Goal: Task Accomplishment & Management: Use online tool/utility

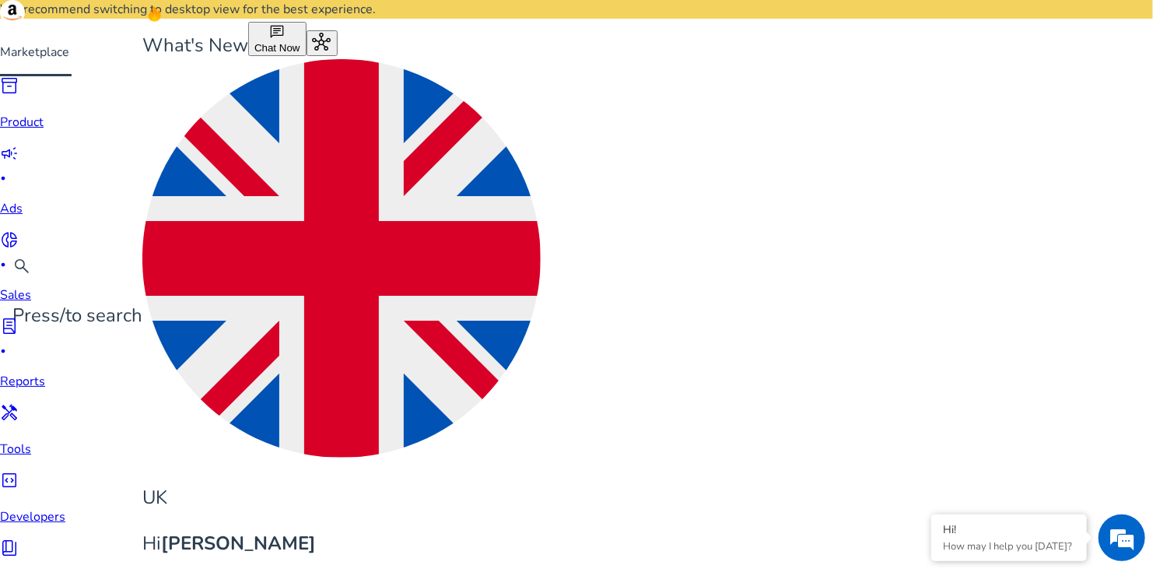
click at [25, 25] on img at bounding box center [12, 12] width 25 height 25
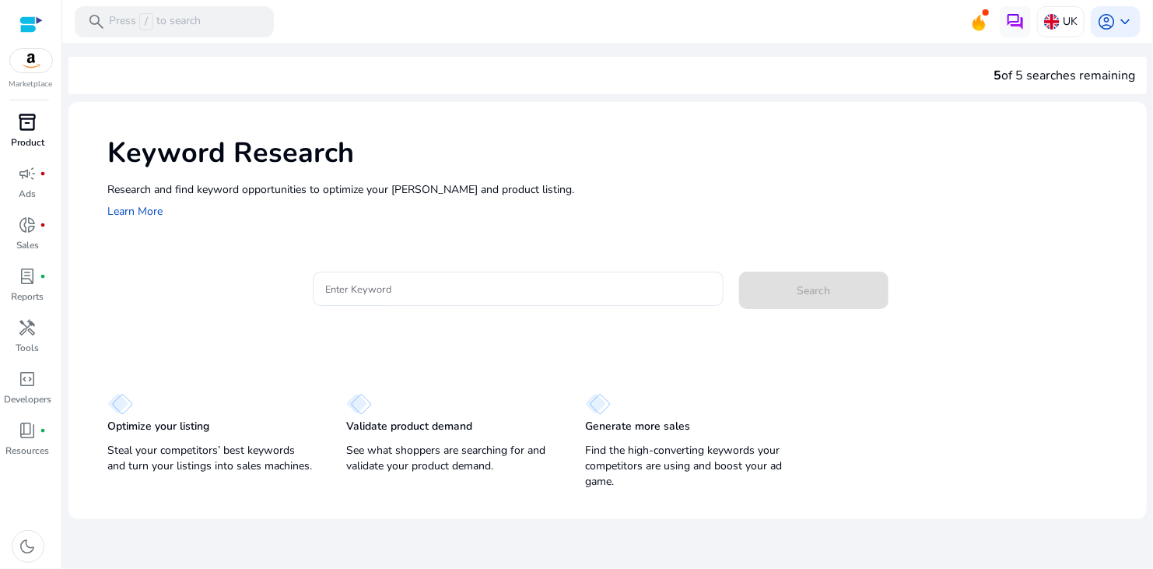
click at [24, 125] on span "inventory_2" at bounding box center [28, 122] width 19 height 19
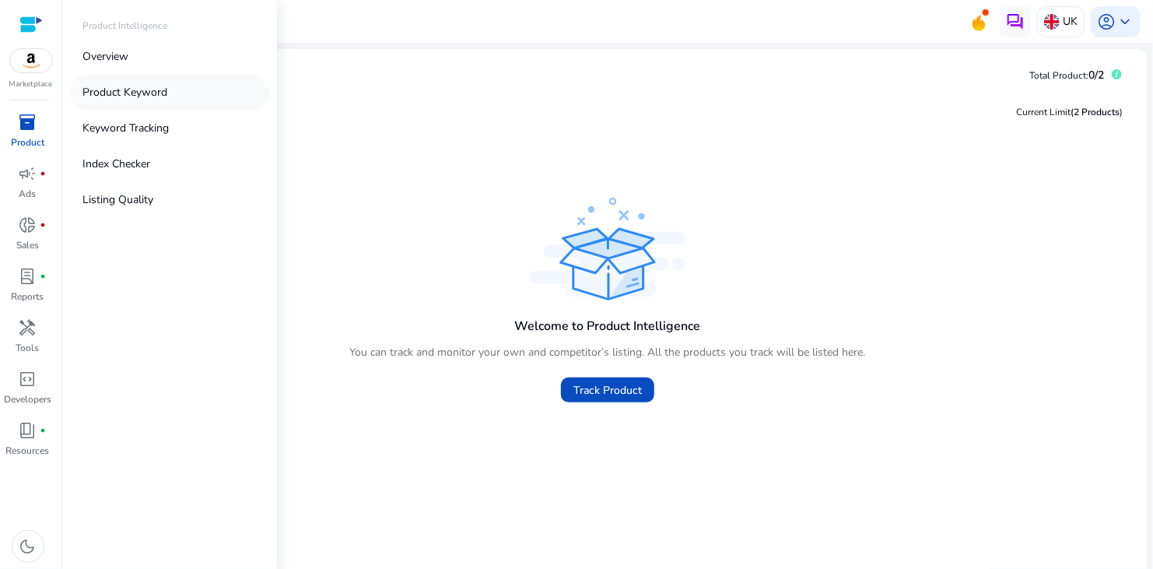
click at [146, 104] on link "Product Keyword" at bounding box center [169, 92] width 199 height 35
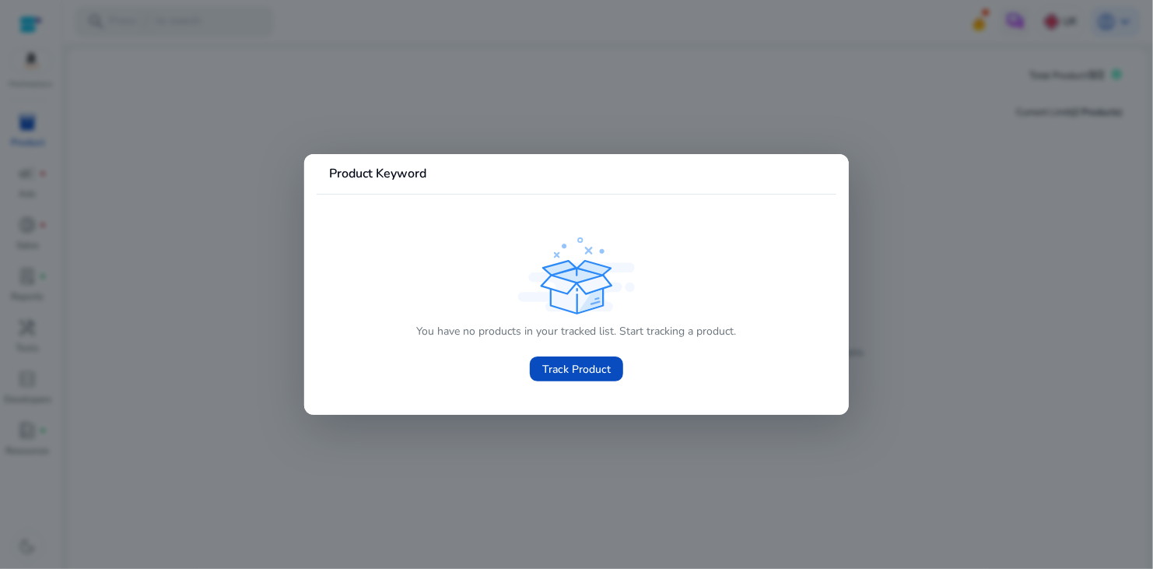
click at [289, 138] on div at bounding box center [576, 284] width 1153 height 569
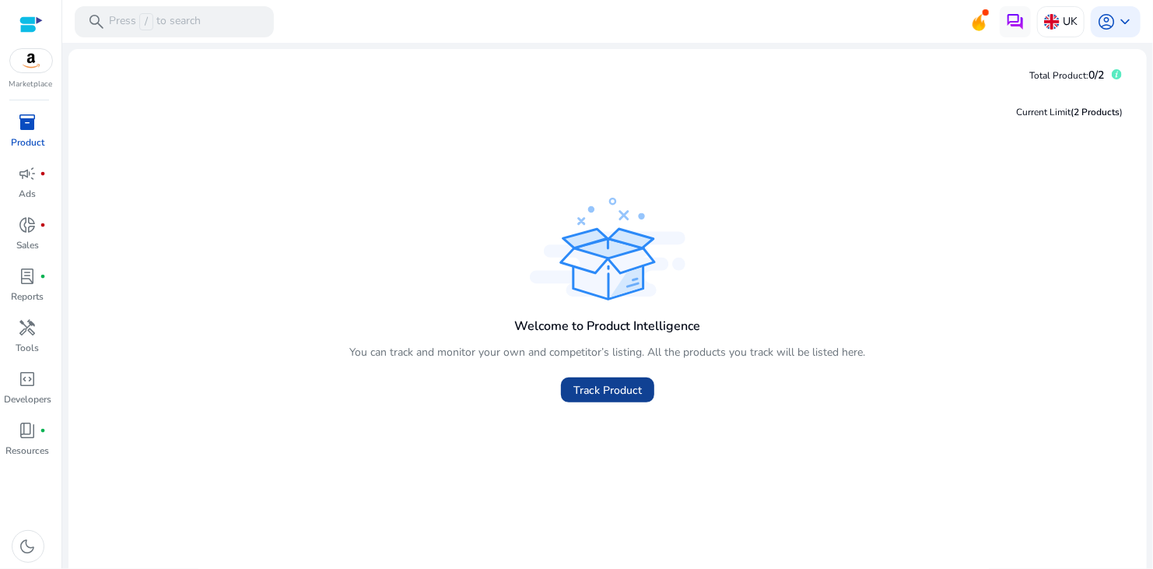
click at [574, 388] on span "Track Product" at bounding box center [607, 390] width 68 height 16
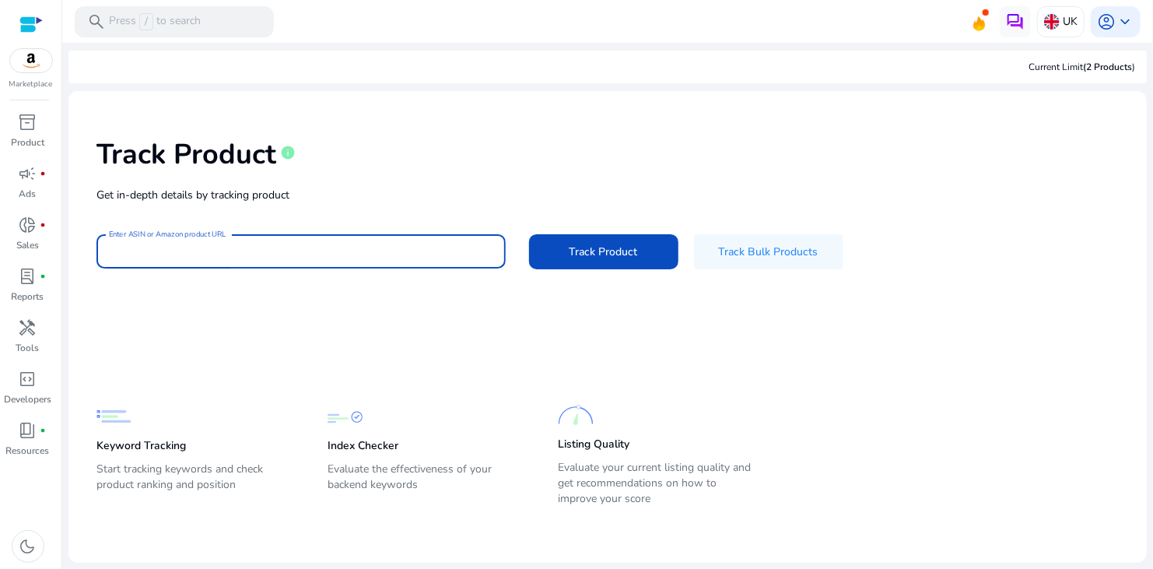
click at [232, 258] on input "Enter ASIN or Amazon product URL" at bounding box center [301, 251] width 384 height 17
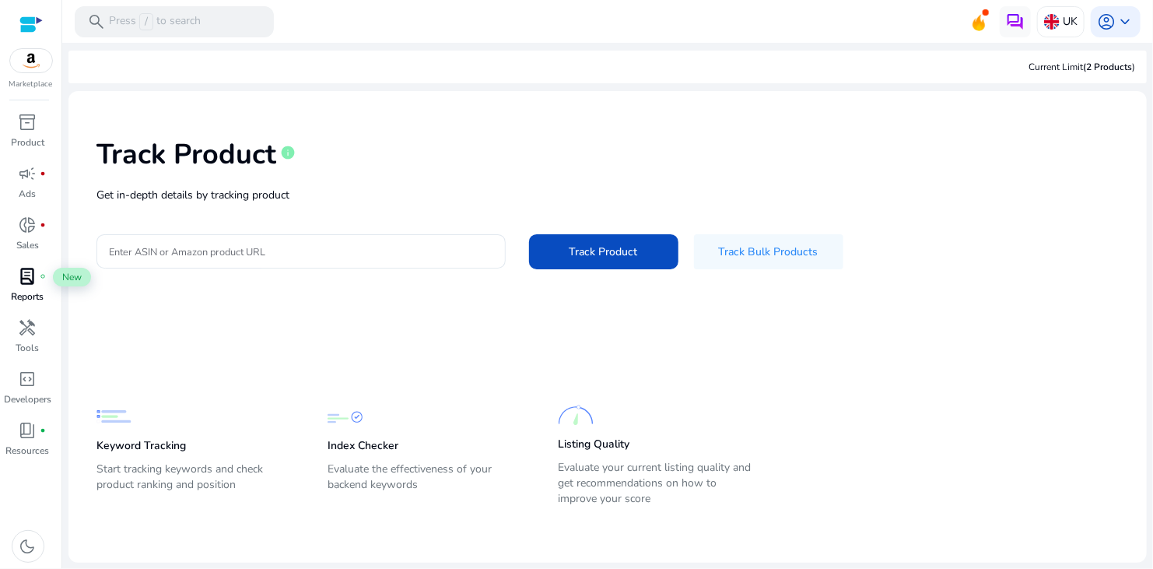
click at [27, 286] on span "lab_profile" at bounding box center [28, 276] width 19 height 19
